Goal: Information Seeking & Learning: Learn about a topic

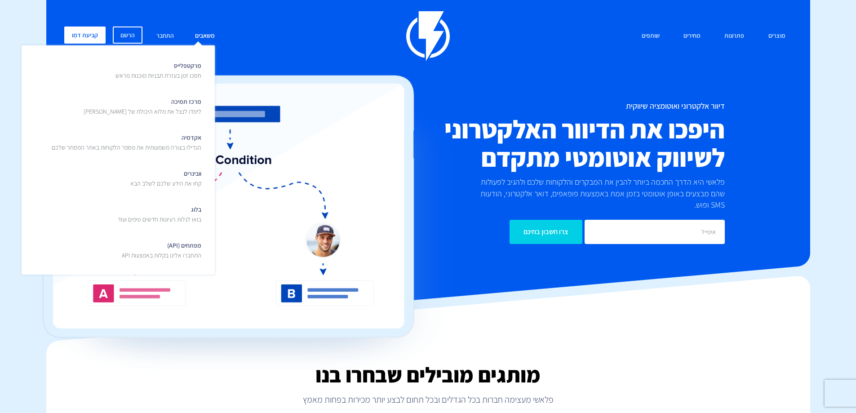
click at [208, 36] on link "משאבים" at bounding box center [204, 36] width 33 height 19
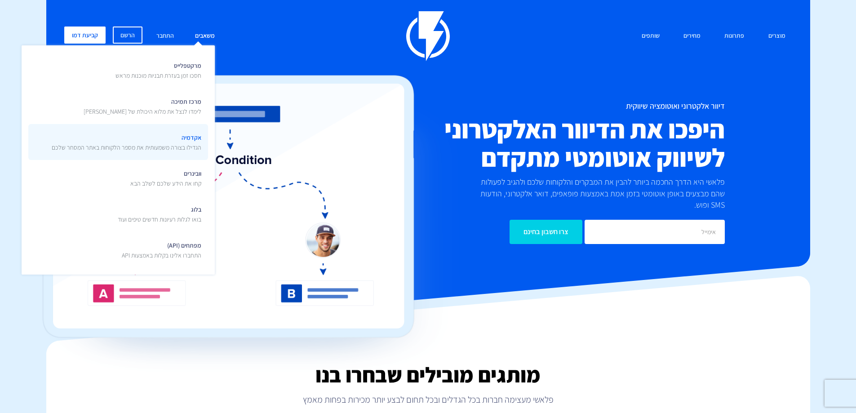
click at [180, 142] on span "אקדמיה הגדילו בצורה משמעותית את מספר הלקוחות באתר המסחר שלכם" at bounding box center [127, 141] width 150 height 21
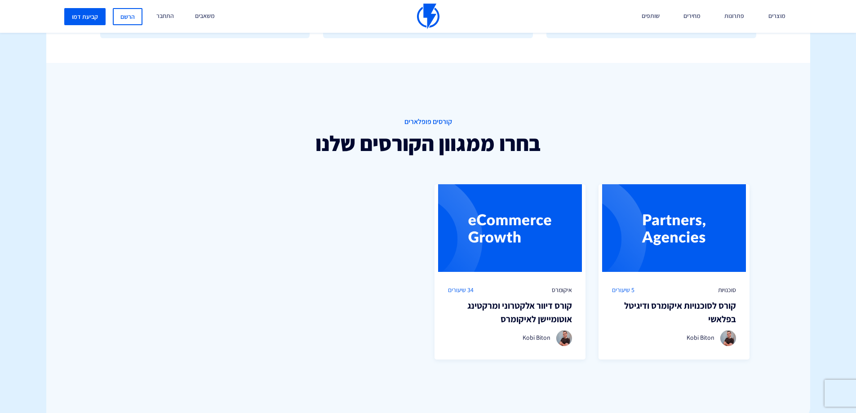
scroll to position [584, 0]
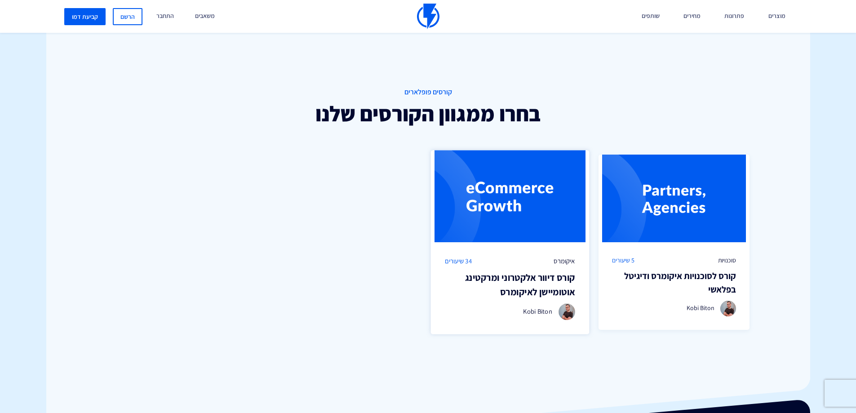
click at [513, 201] on img at bounding box center [510, 197] width 159 height 92
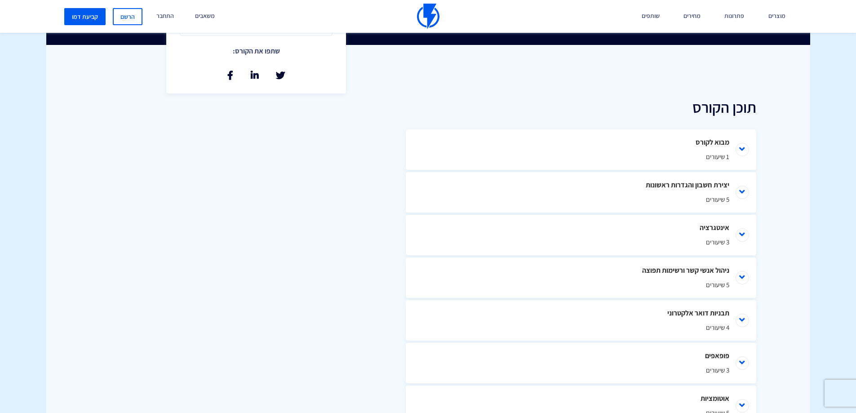
scroll to position [360, 0]
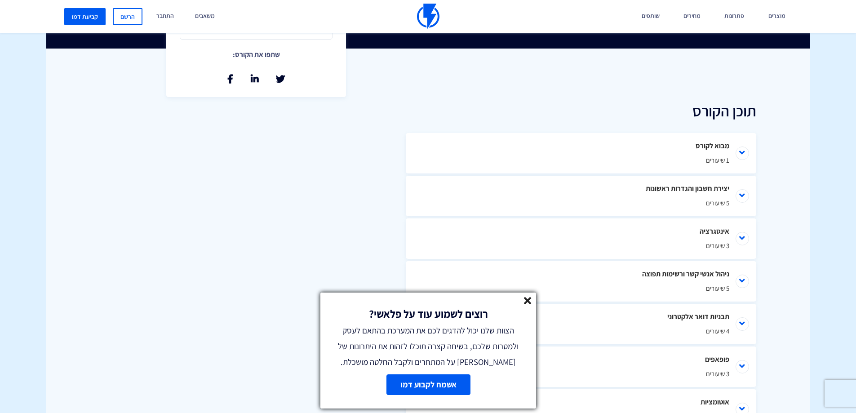
click at [527, 302] on line at bounding box center [527, 300] width 6 height 6
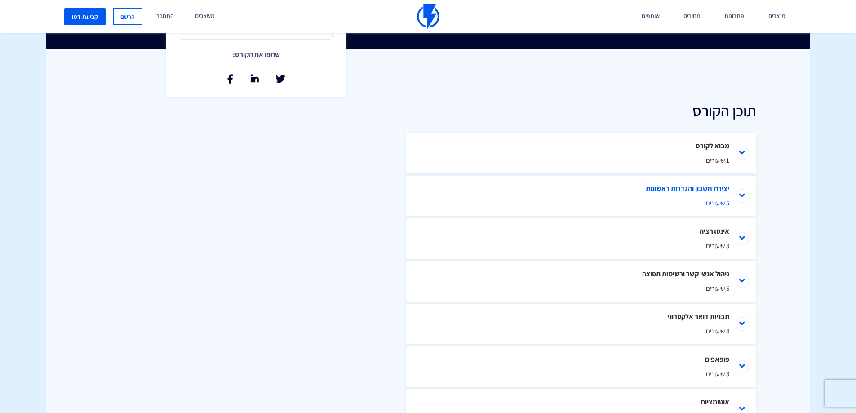
click at [679, 197] on li "יצירת חשבון והגדרות ראשונות 5 שיעורים" at bounding box center [581, 196] width 351 height 40
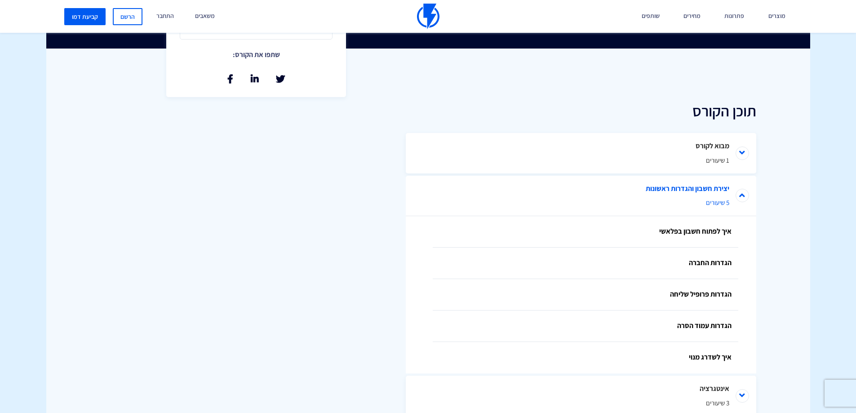
click at [686, 200] on span "5 שיעורים" at bounding box center [581, 202] width 297 height 9
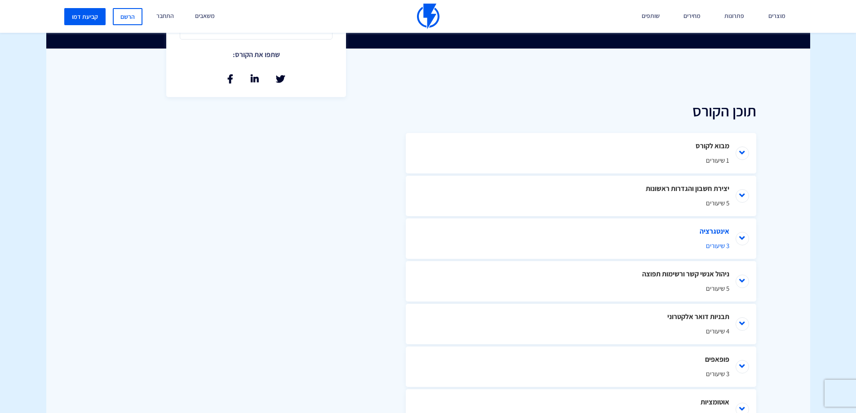
click at [684, 231] on li "אינטגרציה 3 שיעורים" at bounding box center [581, 238] width 351 height 40
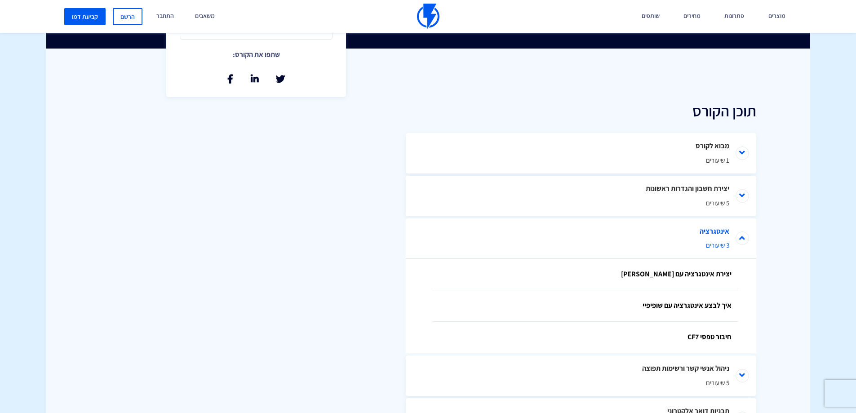
click at [674, 240] on li "אינטגרציה 3 שיעורים" at bounding box center [581, 238] width 351 height 40
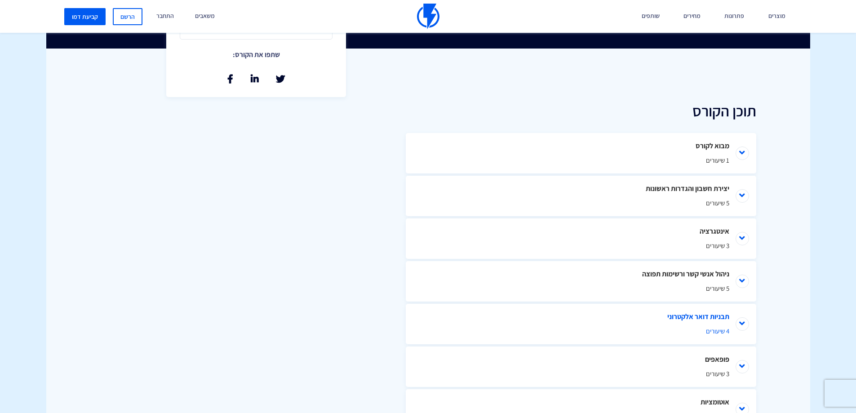
click at [707, 332] on span "4 שיעורים" at bounding box center [581, 330] width 297 height 9
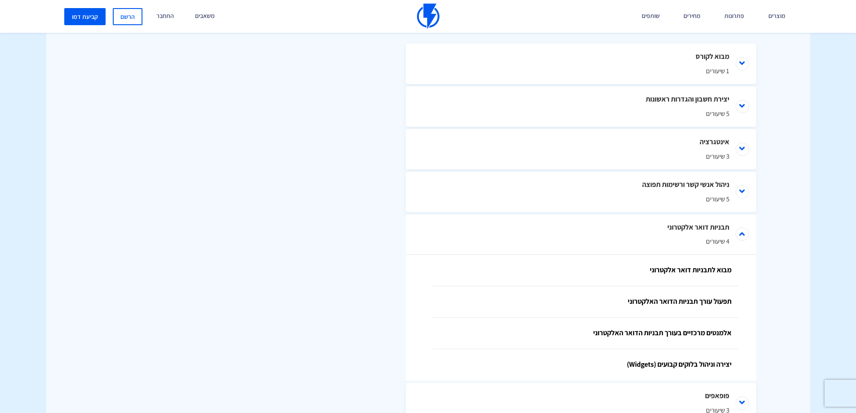
scroll to position [449, 0]
click at [694, 224] on li "תבניות דואר אלקטרוני 4 שיעורים" at bounding box center [581, 234] width 351 height 40
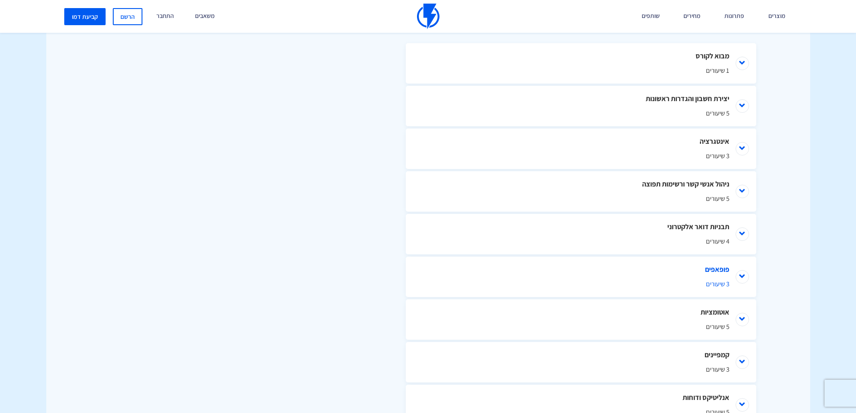
click at [686, 266] on li "פופאפים 3 שיעורים" at bounding box center [581, 277] width 351 height 40
